Goal: Use online tool/utility: Use online tool/utility

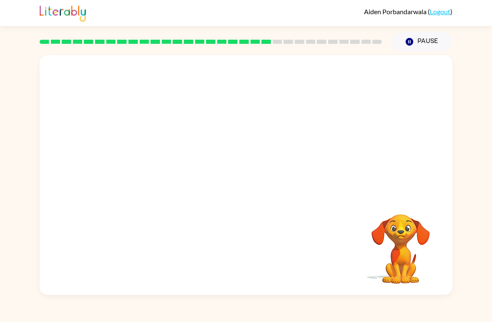
click at [5, 89] on div "Your browser must support playing .mp4 files to use Literably. Please try using…" at bounding box center [246, 172] width 492 height 243
click at [240, 174] on icon "button" at bounding box center [246, 179] width 15 height 15
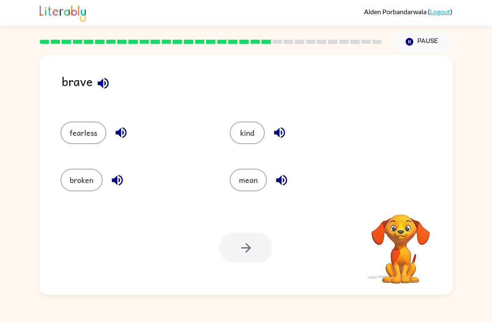
click at [81, 139] on button "fearless" at bounding box center [84, 132] width 46 height 23
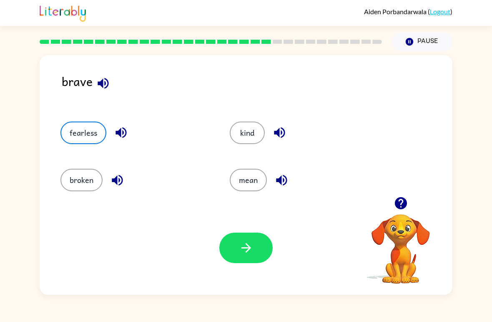
click at [250, 252] on icon "button" at bounding box center [246, 247] width 15 height 15
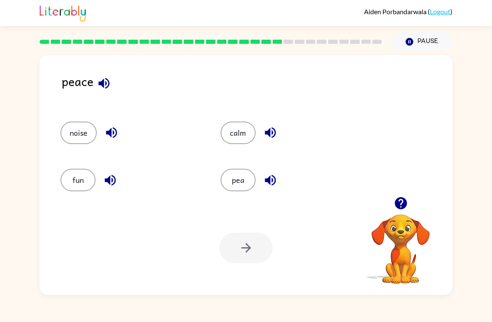
click at [242, 138] on button "calm" at bounding box center [238, 132] width 35 height 23
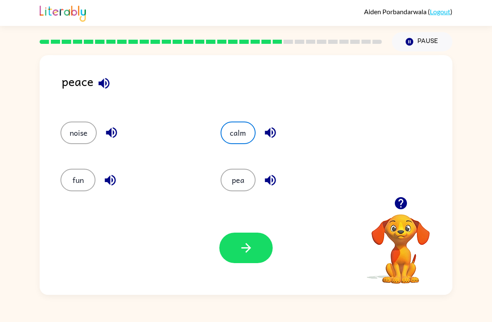
click at [250, 255] on button "button" at bounding box center [246, 247] width 53 height 30
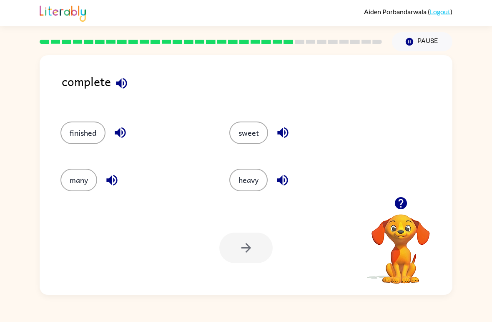
click at [81, 134] on button "finished" at bounding box center [83, 132] width 45 height 23
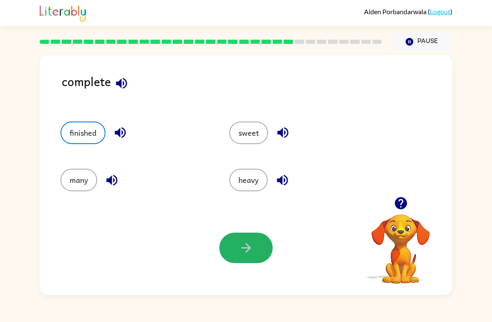
click at [253, 254] on icon "button" at bounding box center [246, 247] width 15 height 15
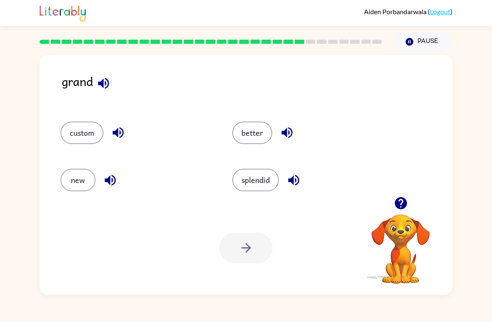
click at [93, 134] on button "custom" at bounding box center [82, 132] width 43 height 23
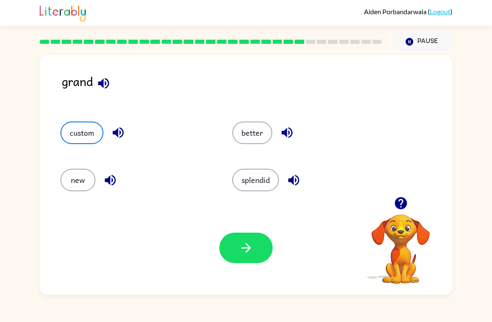
click at [245, 250] on icon "button" at bounding box center [246, 247] width 15 height 15
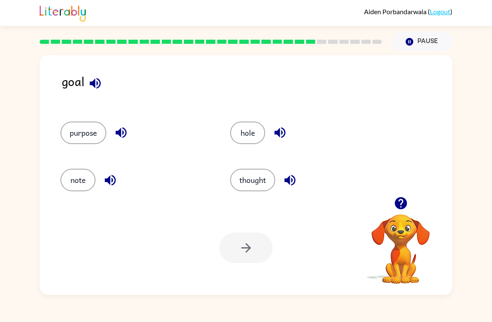
click at [68, 139] on button "purpose" at bounding box center [84, 132] width 46 height 23
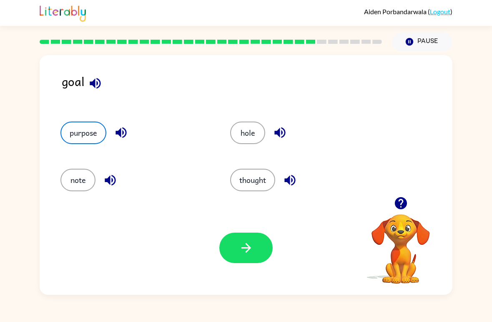
click at [244, 249] on icon "button" at bounding box center [246, 247] width 15 height 15
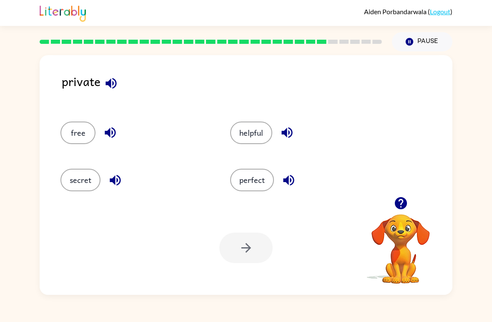
click at [81, 181] on button "secret" at bounding box center [81, 180] width 40 height 23
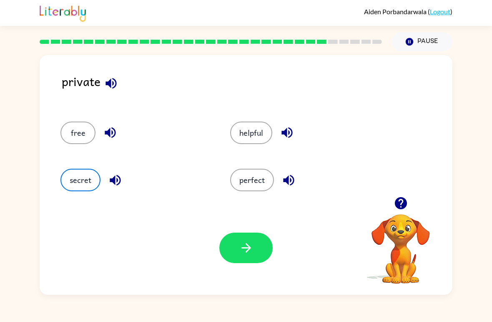
click at [238, 238] on button "button" at bounding box center [246, 247] width 53 height 30
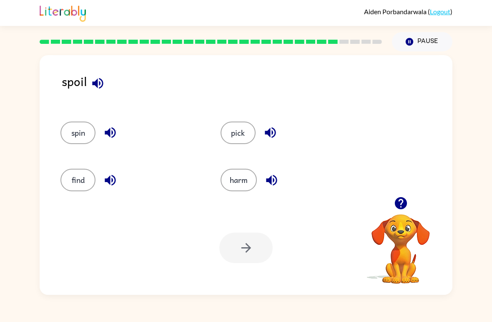
click at [241, 149] on div "pick" at bounding box center [285, 129] width 160 height 47
click at [241, 182] on button "harm" at bounding box center [239, 180] width 36 height 23
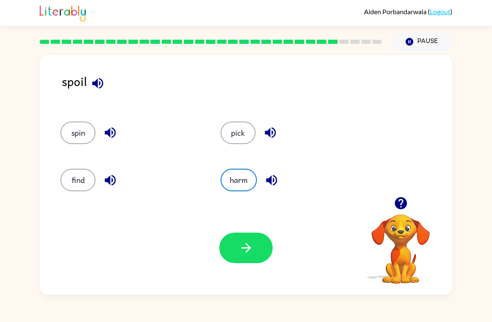
click at [256, 254] on button "button" at bounding box center [246, 247] width 53 height 30
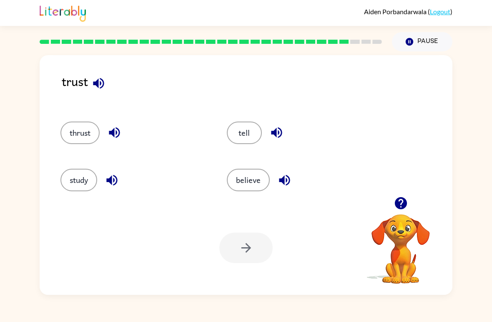
click at [255, 248] on div at bounding box center [246, 247] width 53 height 30
click at [248, 176] on button "believe" at bounding box center [248, 180] width 43 height 23
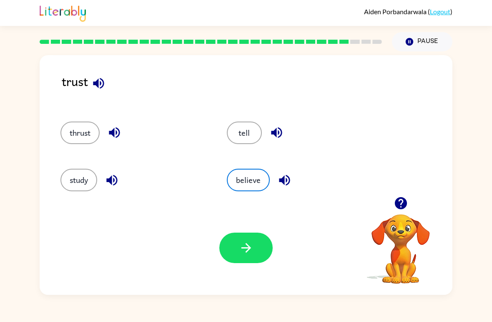
click at [257, 247] on button "button" at bounding box center [246, 247] width 53 height 30
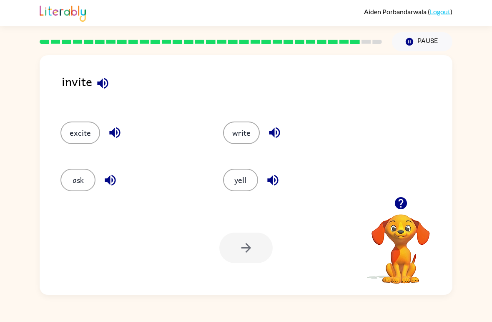
click at [85, 177] on button "ask" at bounding box center [78, 180] width 35 height 23
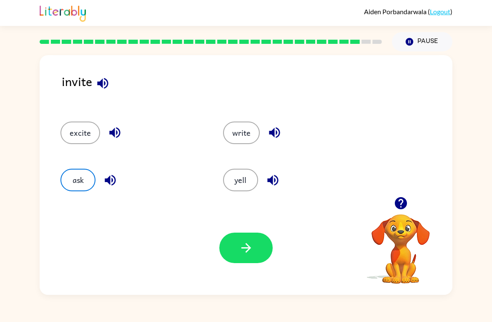
click at [247, 247] on icon "button" at bounding box center [246, 247] width 15 height 15
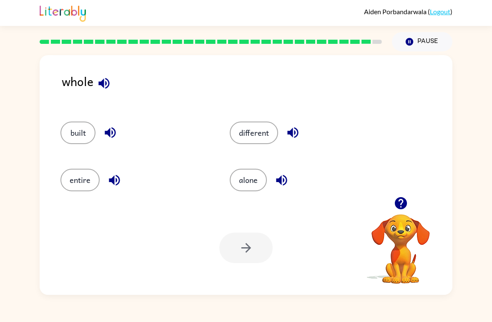
click at [64, 185] on button "entire" at bounding box center [80, 180] width 39 height 23
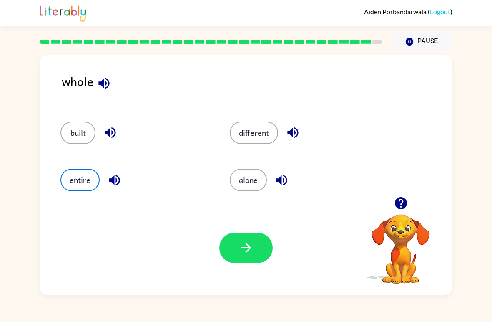
click at [228, 248] on button "button" at bounding box center [246, 247] width 53 height 30
